Goal: Task Accomplishment & Management: Complete application form

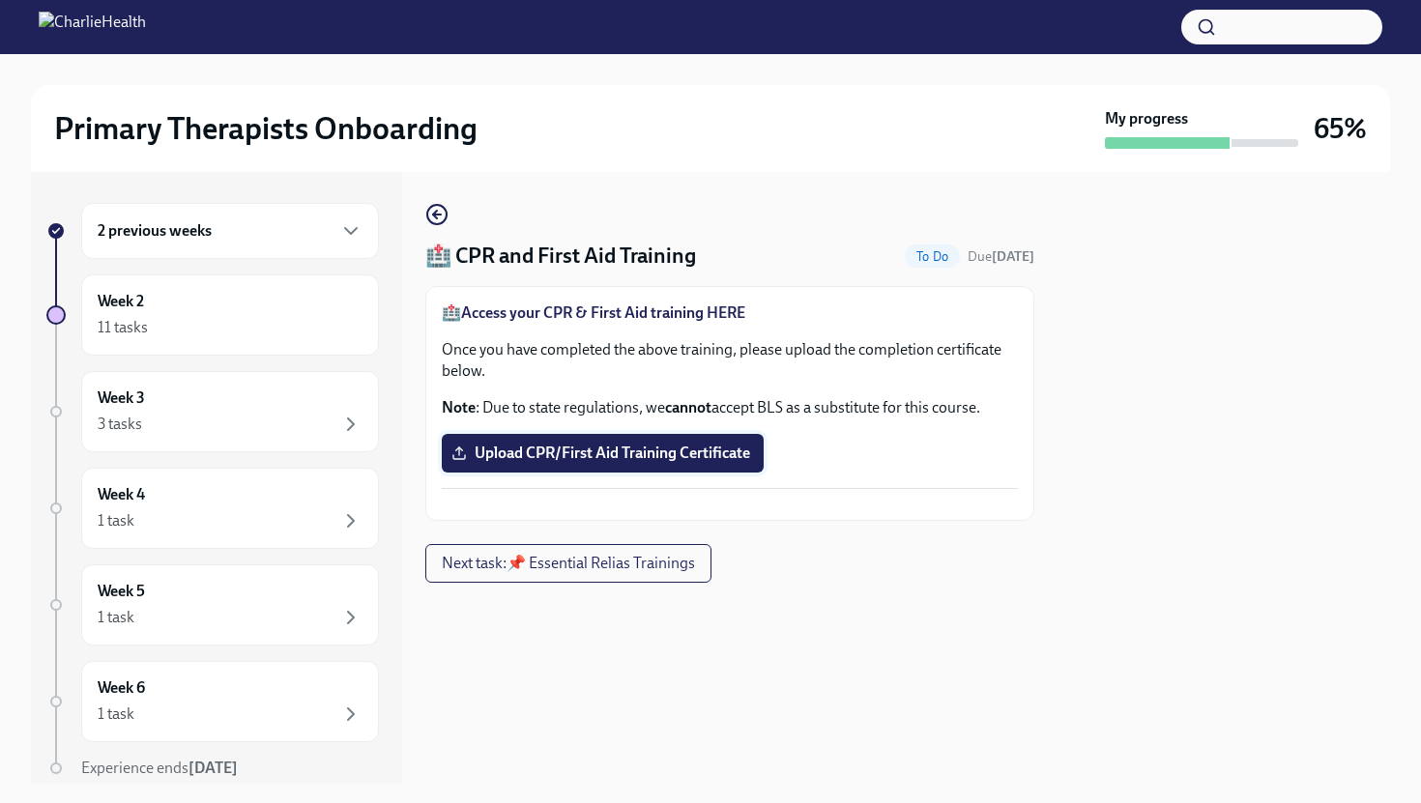
click at [554, 434] on label "Upload CPR/First Aid Training Certificate" at bounding box center [603, 453] width 322 height 39
click at [0, 0] on input "Upload CPR/First Aid Training Certificate" at bounding box center [0, 0] width 0 height 0
click at [579, 458] on span "Upload CPR/First Aid Training Certificate" at bounding box center [602, 453] width 295 height 19
click at [0, 0] on input "Upload CPR/First Aid Training Certificate" at bounding box center [0, 0] width 0 height 0
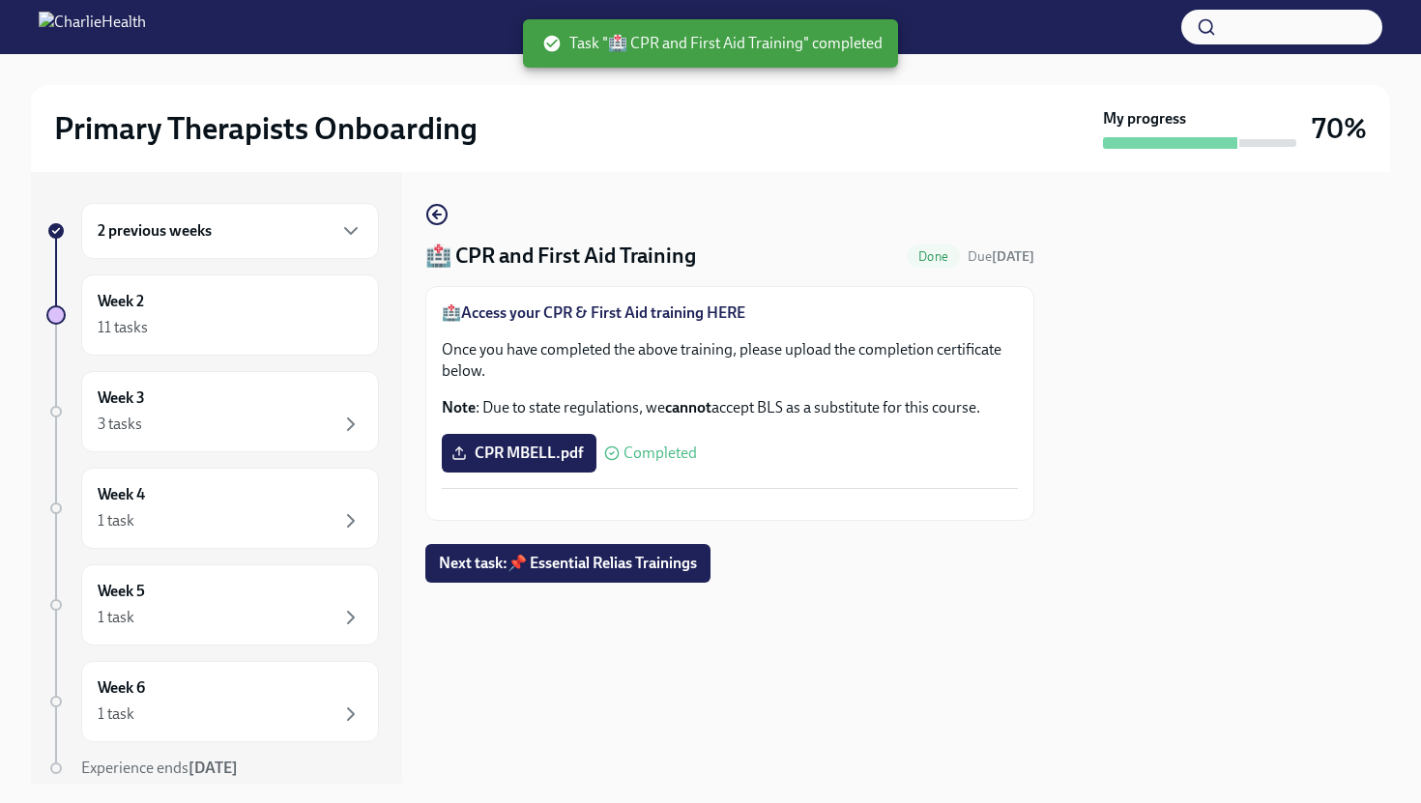
click at [687, 505] on button "Zoom image" at bounding box center [730, 505] width 576 height 0
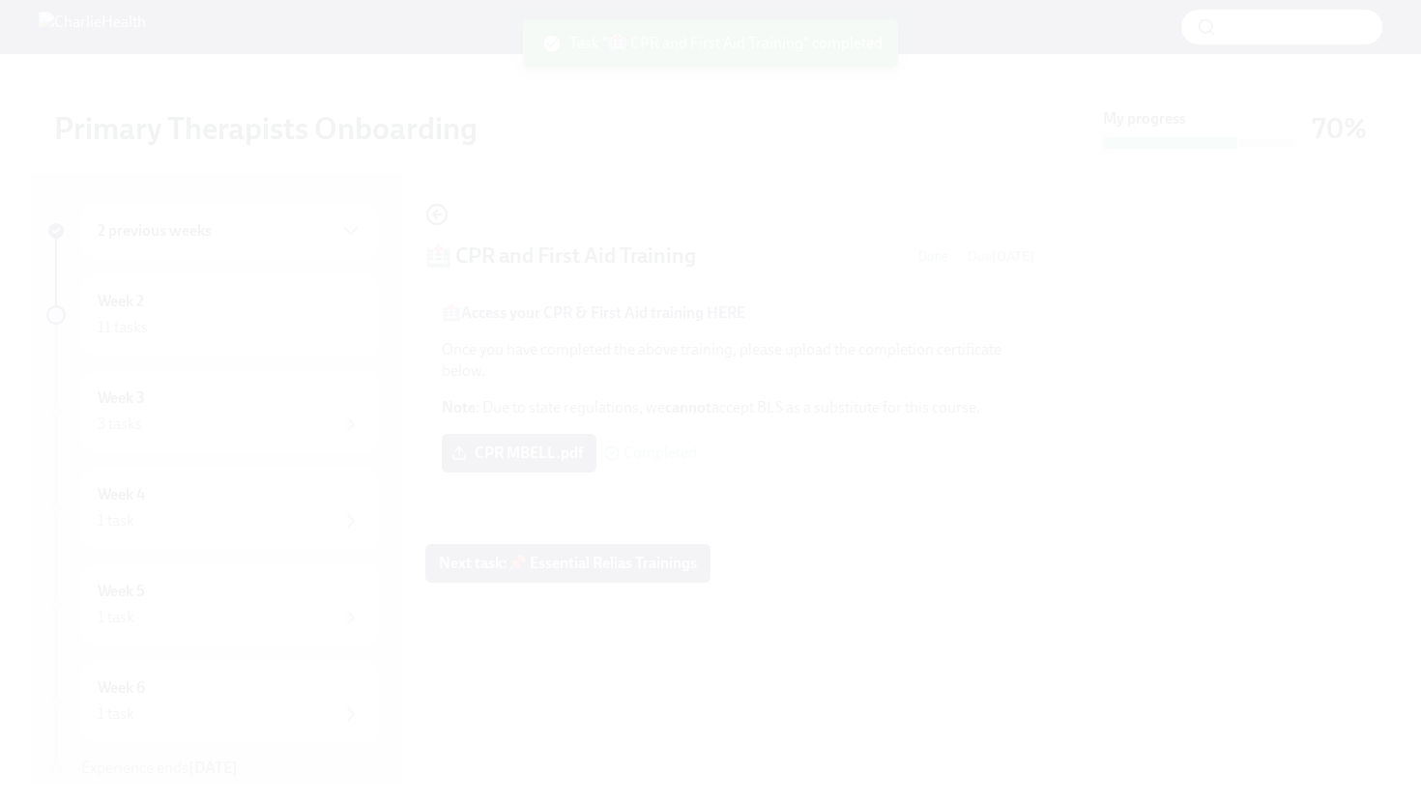
click at [687, 534] on button "Unzoom image" at bounding box center [710, 401] width 1421 height 803
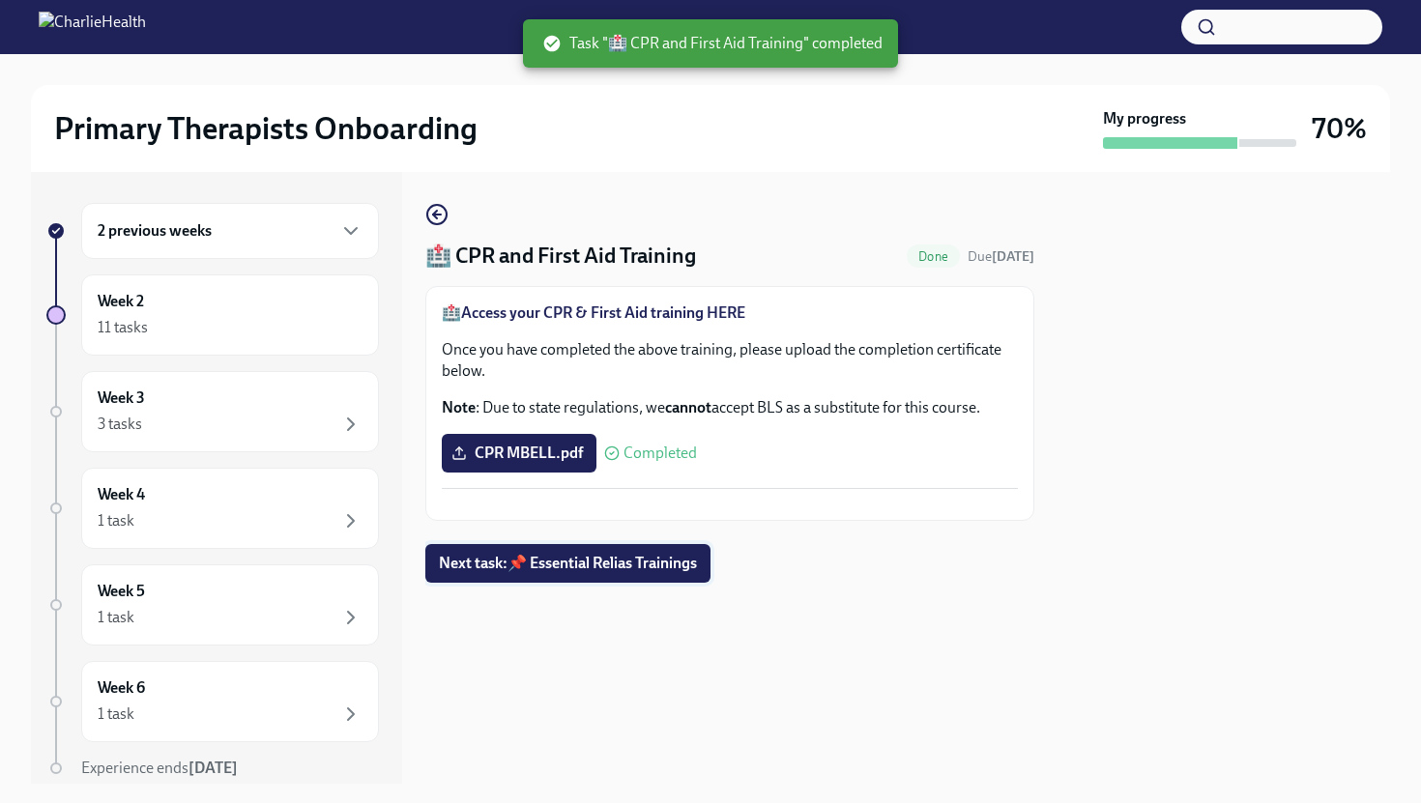
click at [576, 573] on span "Next task : 📌 Essential Relias Trainings" at bounding box center [568, 563] width 258 height 19
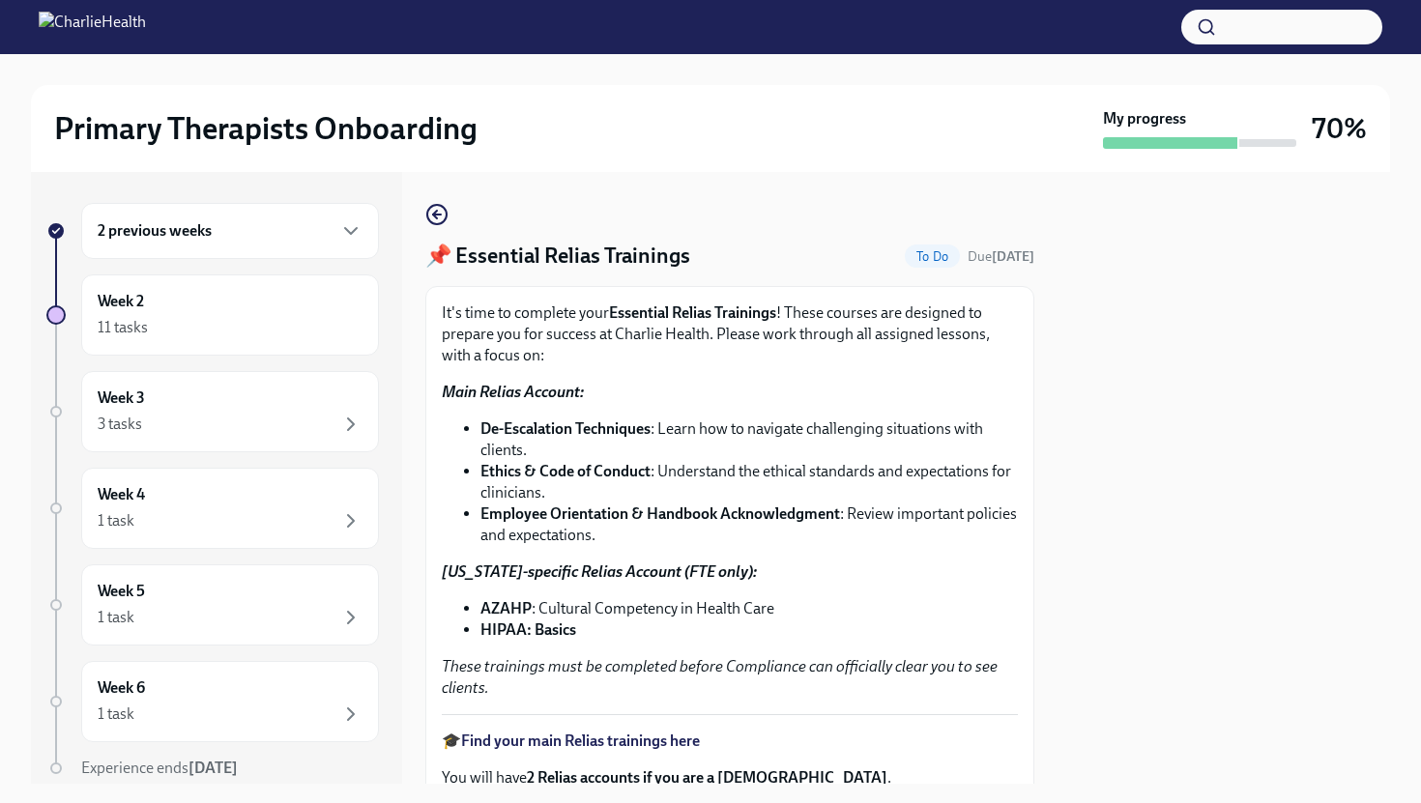
click at [1222, 509] on div at bounding box center [1224, 478] width 333 height 612
click at [1219, 512] on div at bounding box center [1224, 478] width 333 height 612
click at [650, 646] on div "It's time to complete your Essential Relias Trainings ! These courses are desig…" at bounding box center [730, 501] width 576 height 396
click at [586, 739] on strong "Find your main Relias trainings here" at bounding box center [580, 741] width 239 height 18
click at [794, 554] on div "It's time to complete your Essential Relias Trainings ! These courses are desig…" at bounding box center [730, 501] width 576 height 396
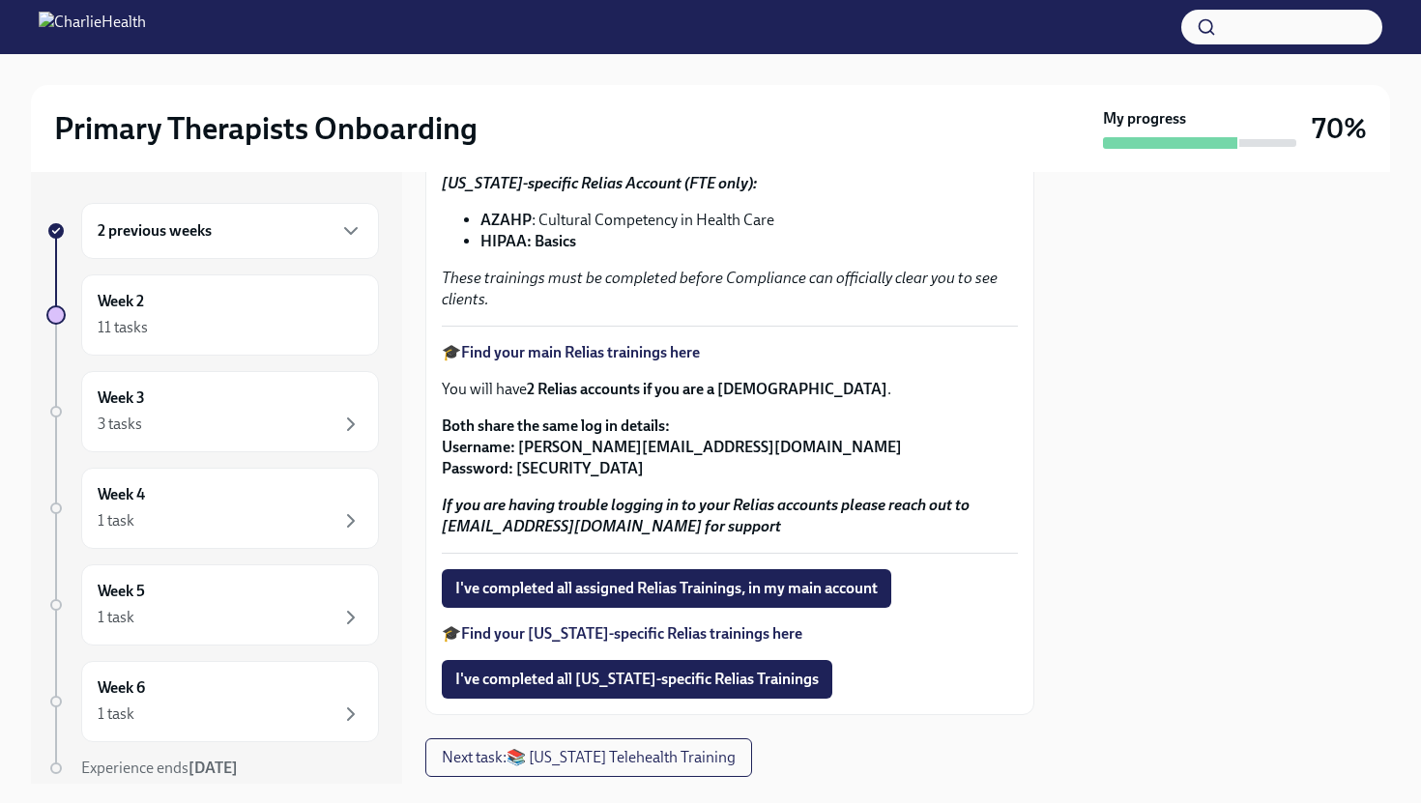
scroll to position [425, 0]
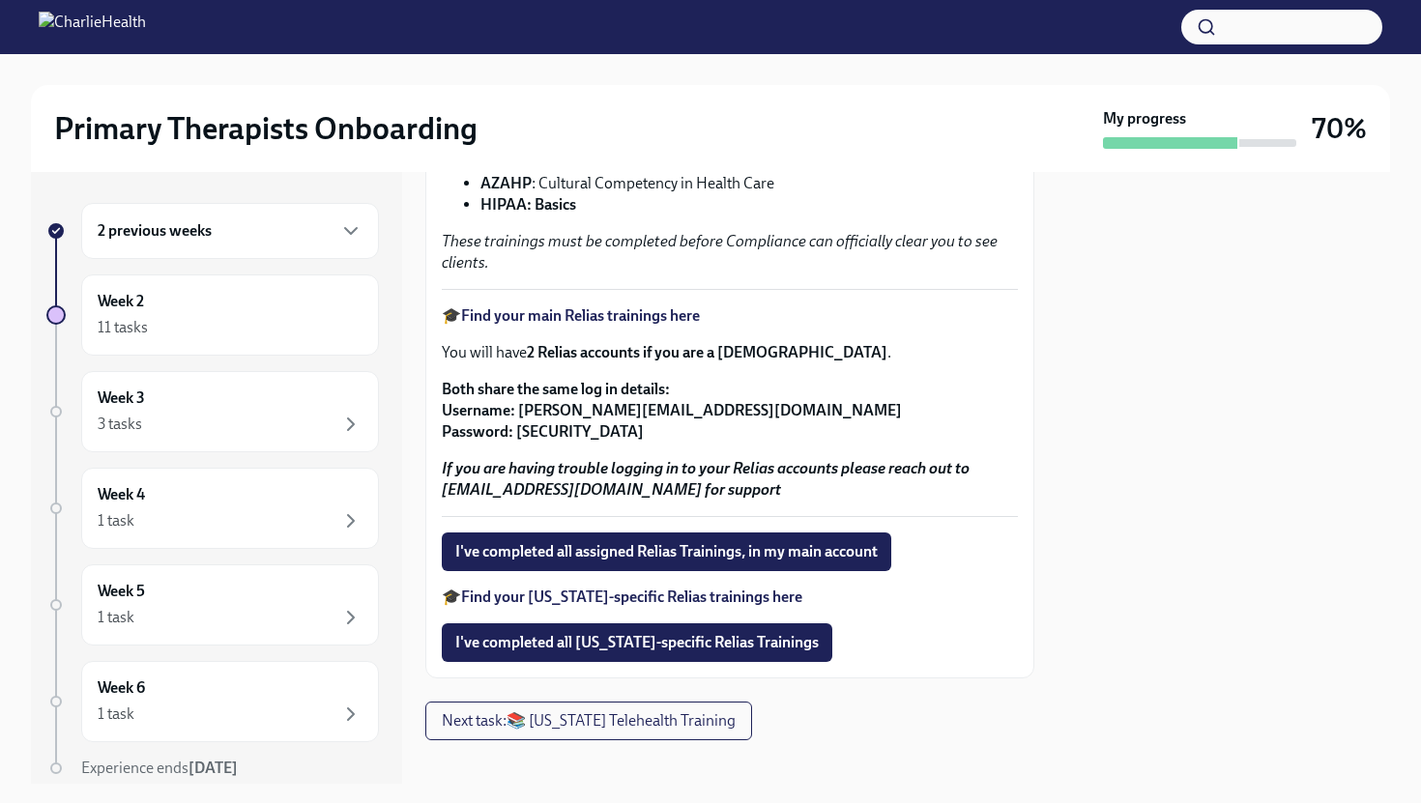
click at [548, 596] on strong "Find your [US_STATE]-specific Relias trainings here" at bounding box center [631, 597] width 341 height 18
click at [681, 492] on strong "If you are having trouble logging in to your Relias accounts please reach out t…" at bounding box center [706, 479] width 528 height 40
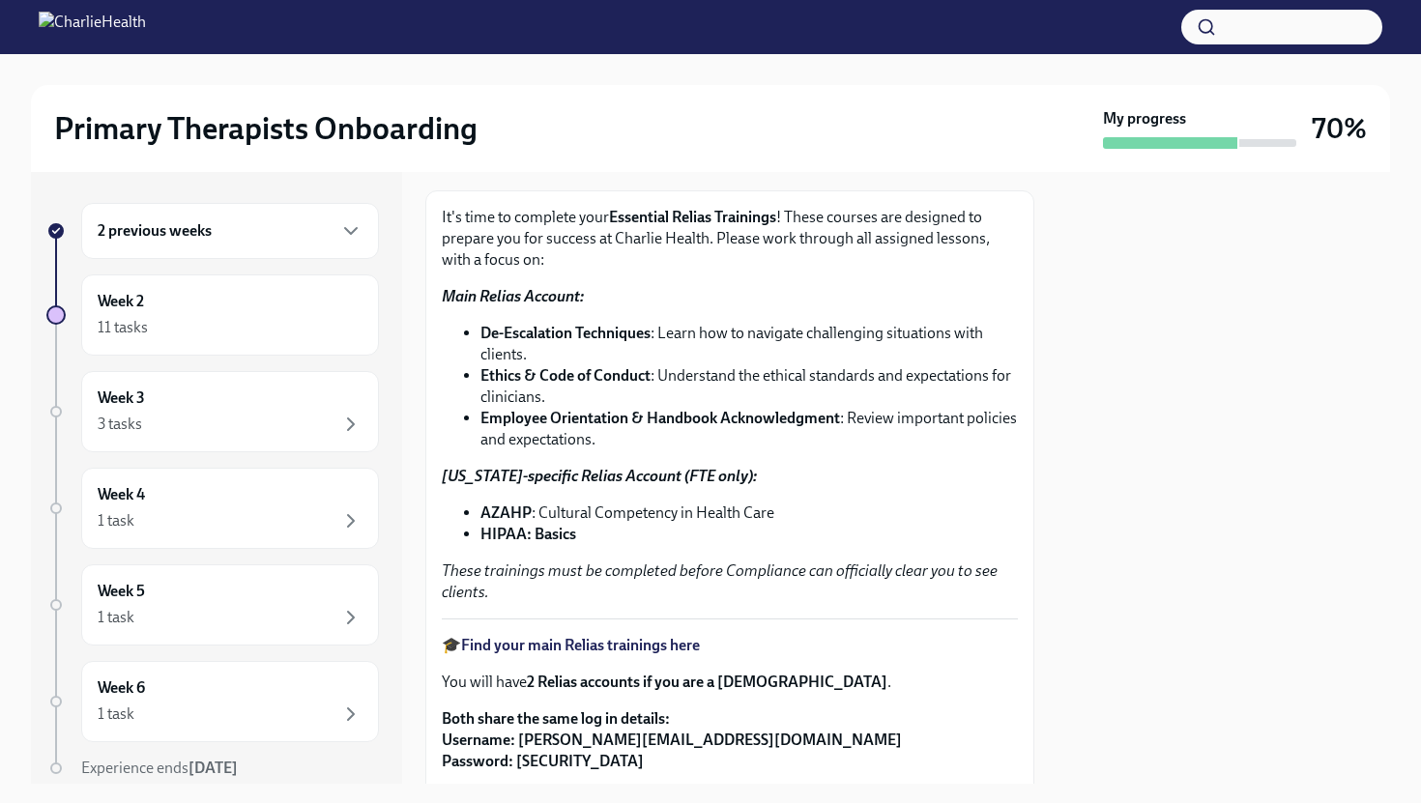
scroll to position [57, 0]
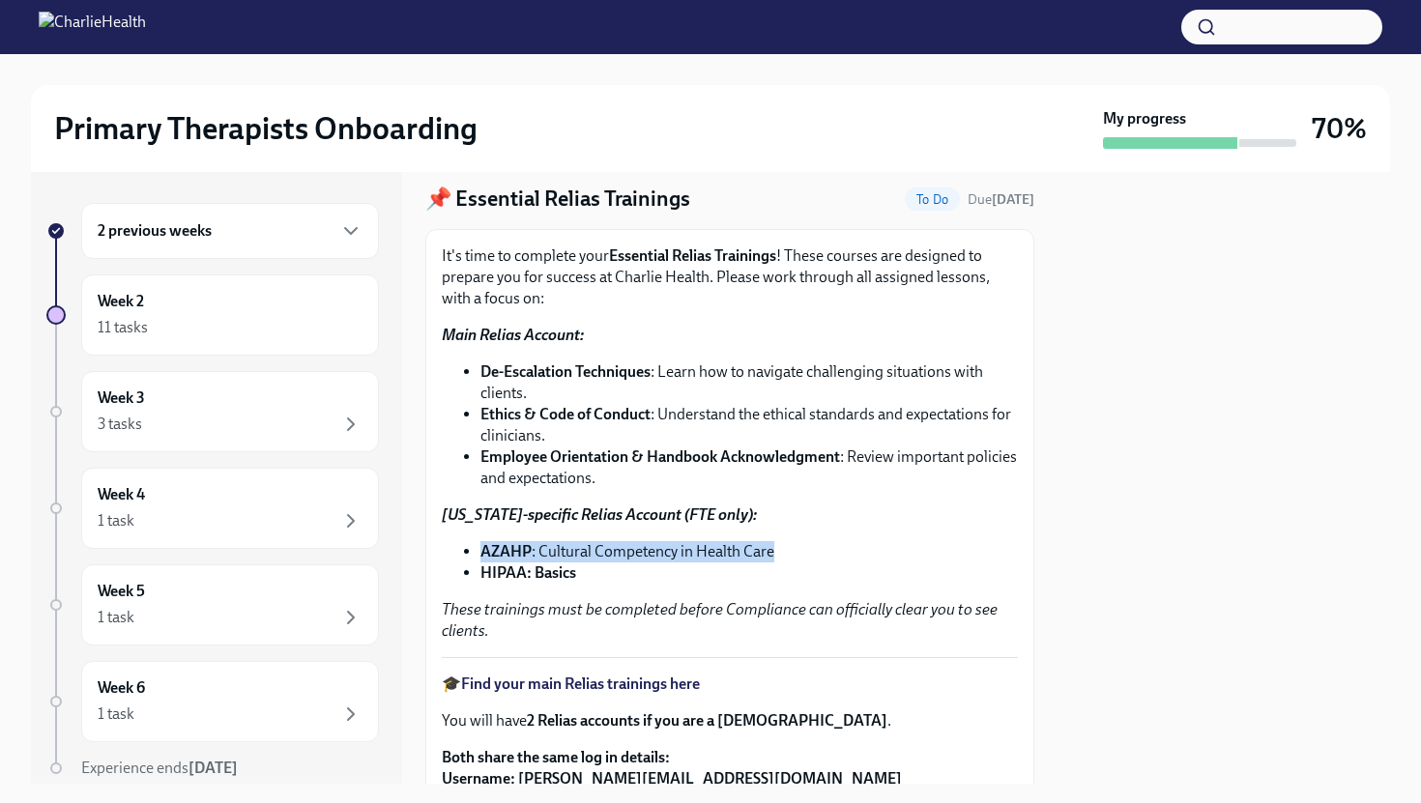
drag, startPoint x: 788, startPoint y: 553, endPoint x: 483, endPoint y: 557, distance: 304.5
click at [483, 557] on li "AZAHP : Cultural Competency in Health Care" at bounding box center [749, 551] width 538 height 21
copy li "AZAHP : Cultural Competency in Health Care"
